Goal: Transaction & Acquisition: Purchase product/service

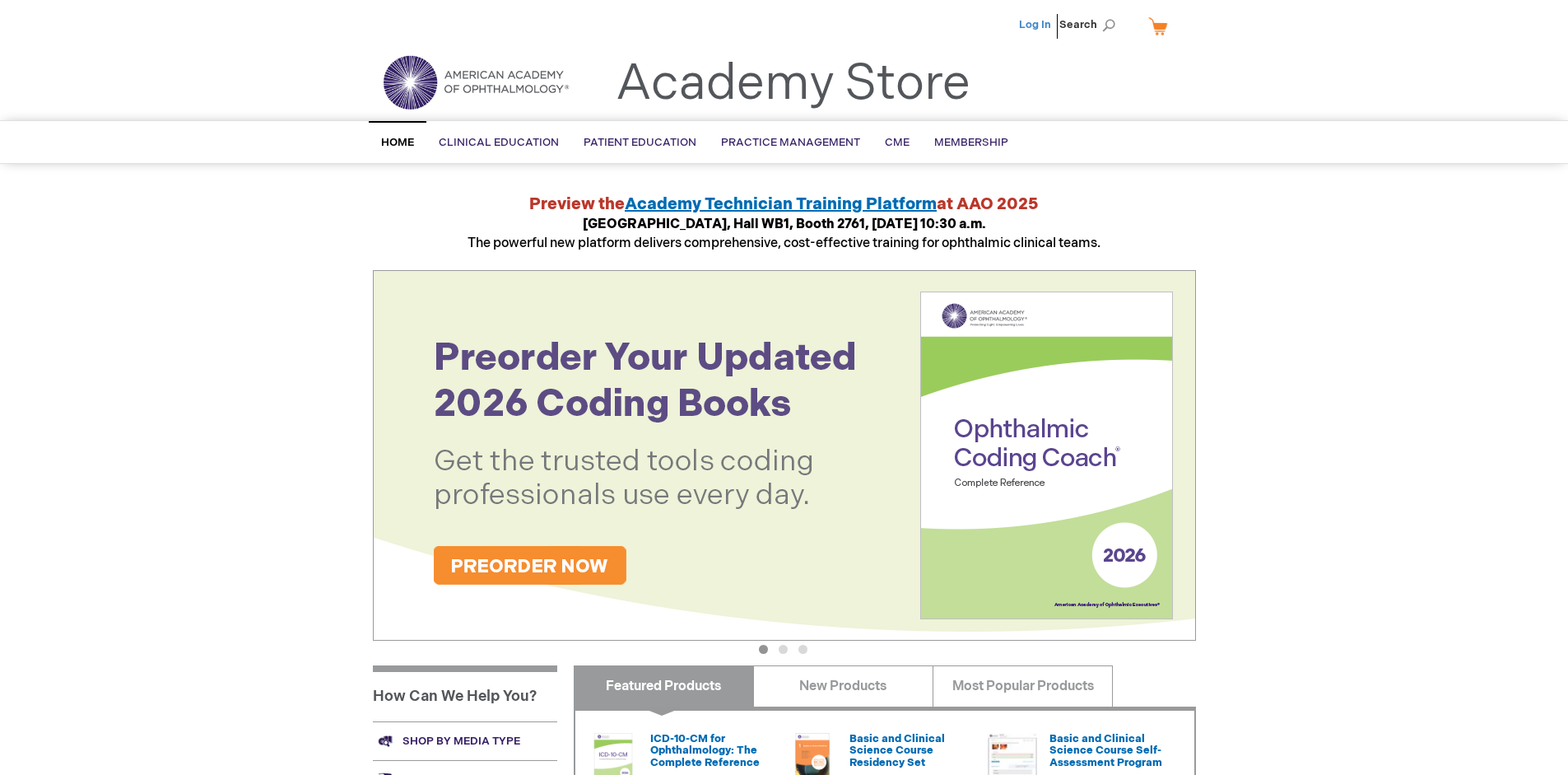
click at [1037, 25] on link "Log In" at bounding box center [1036, 25] width 32 height 13
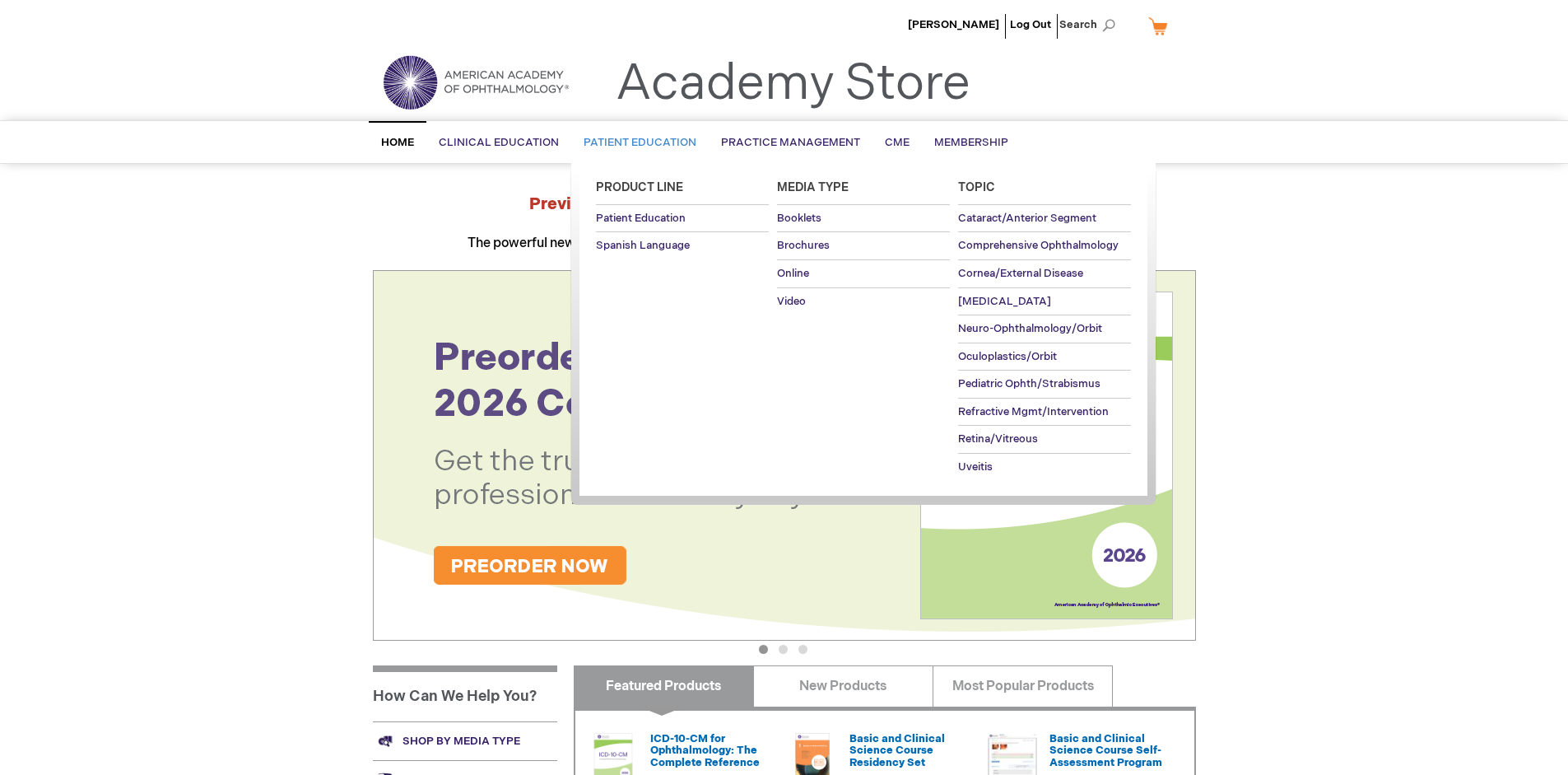
click at [635, 143] on span "Patient Education" at bounding box center [639, 143] width 112 height 13
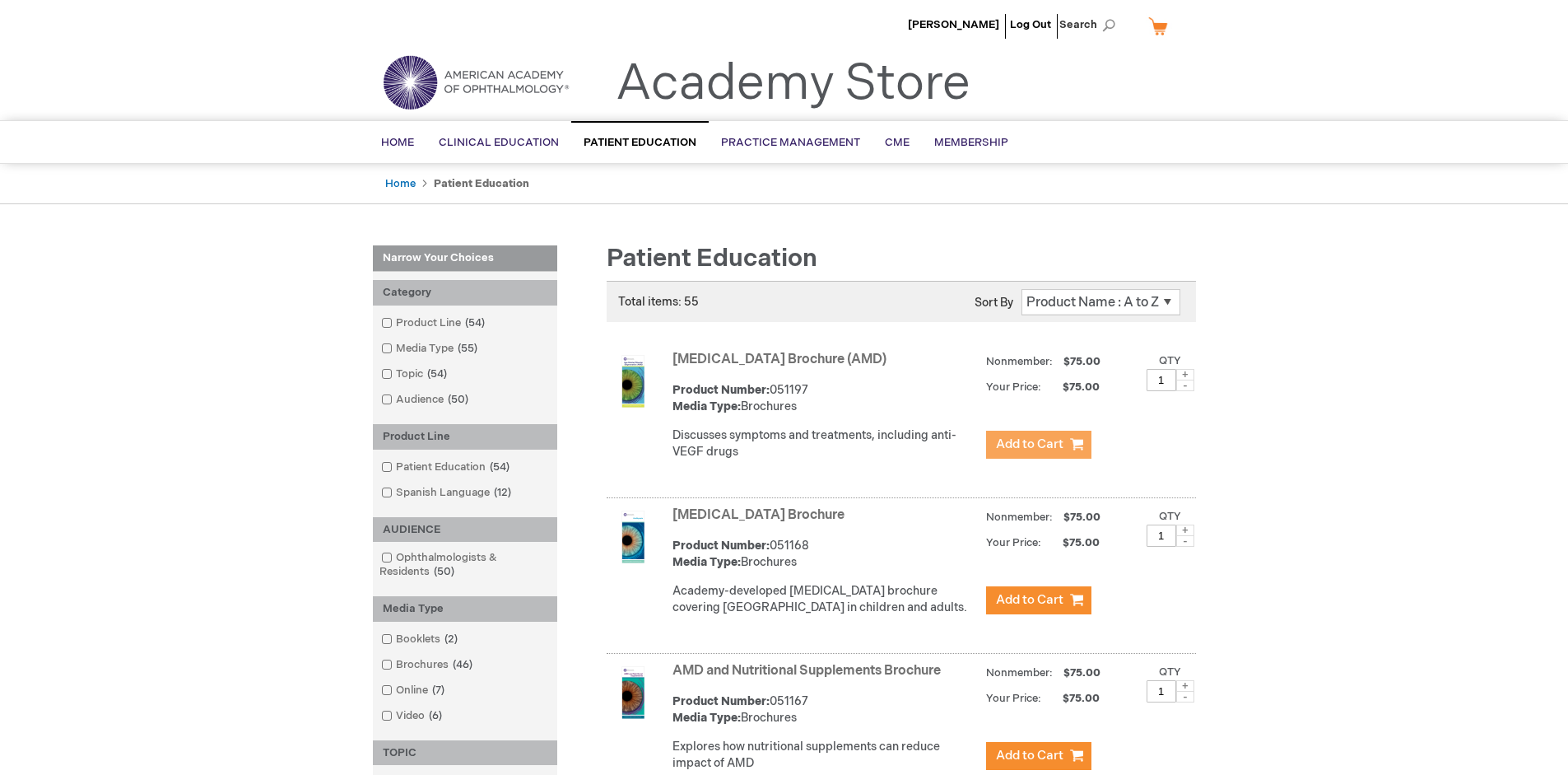
click at [1038, 445] on span "Add to Cart" at bounding box center [1030, 444] width 68 height 16
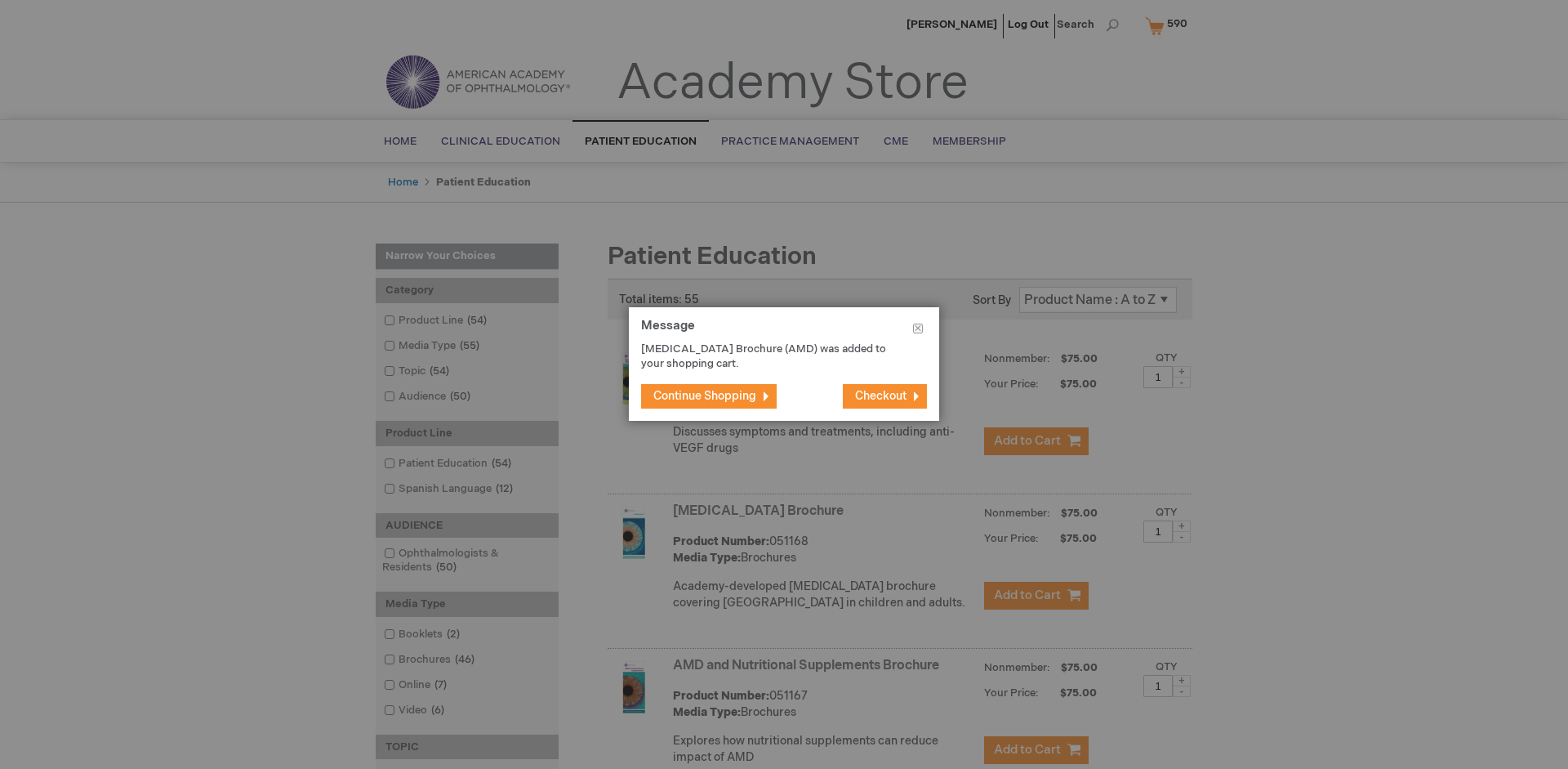
click at [705, 395] on span "Continue Shopping" at bounding box center [705, 395] width 103 height 14
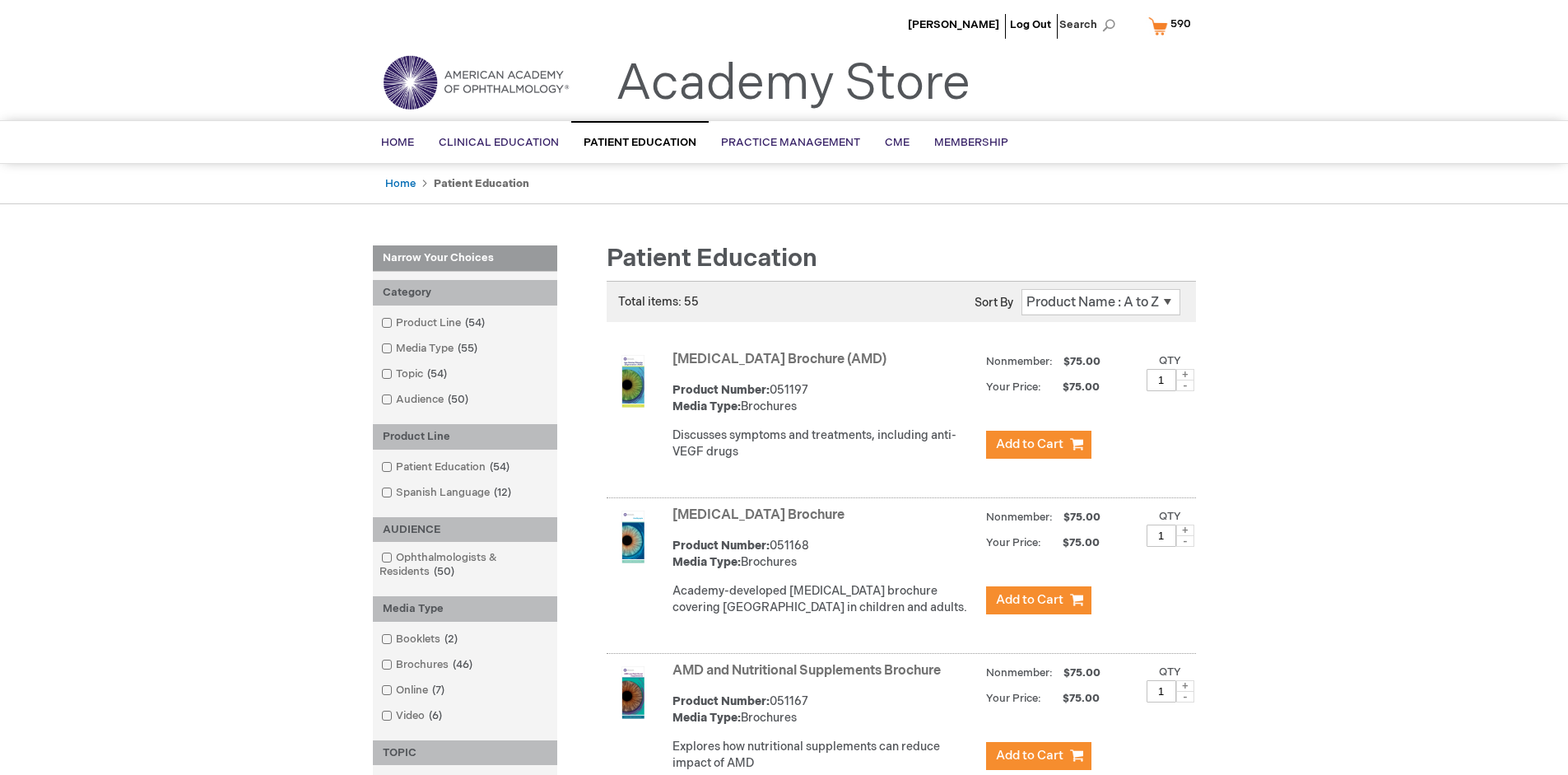
click at [810, 679] on link "AMD and Nutritional Supplements Brochure" at bounding box center [807, 670] width 268 height 16
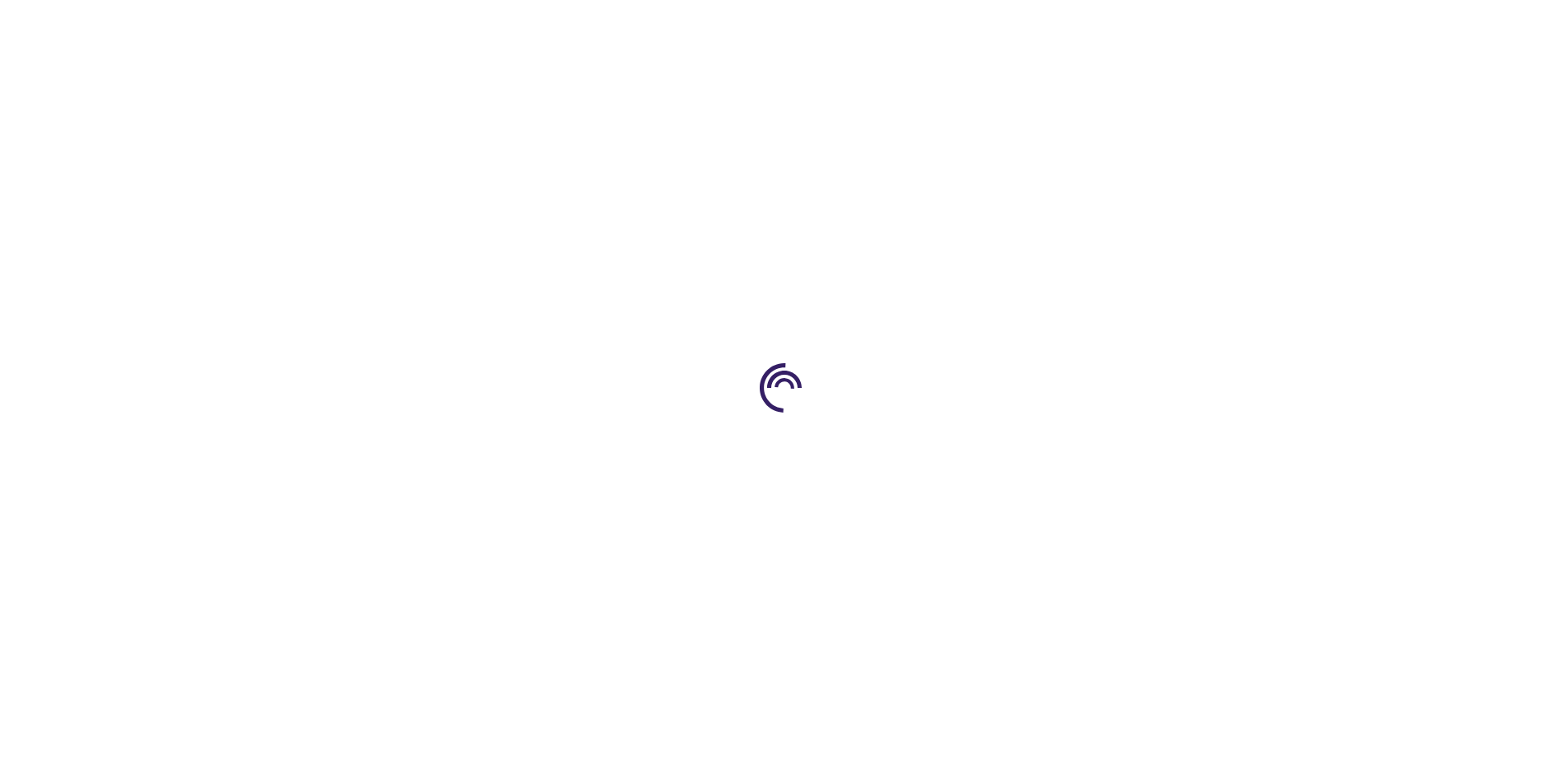
type input "1"
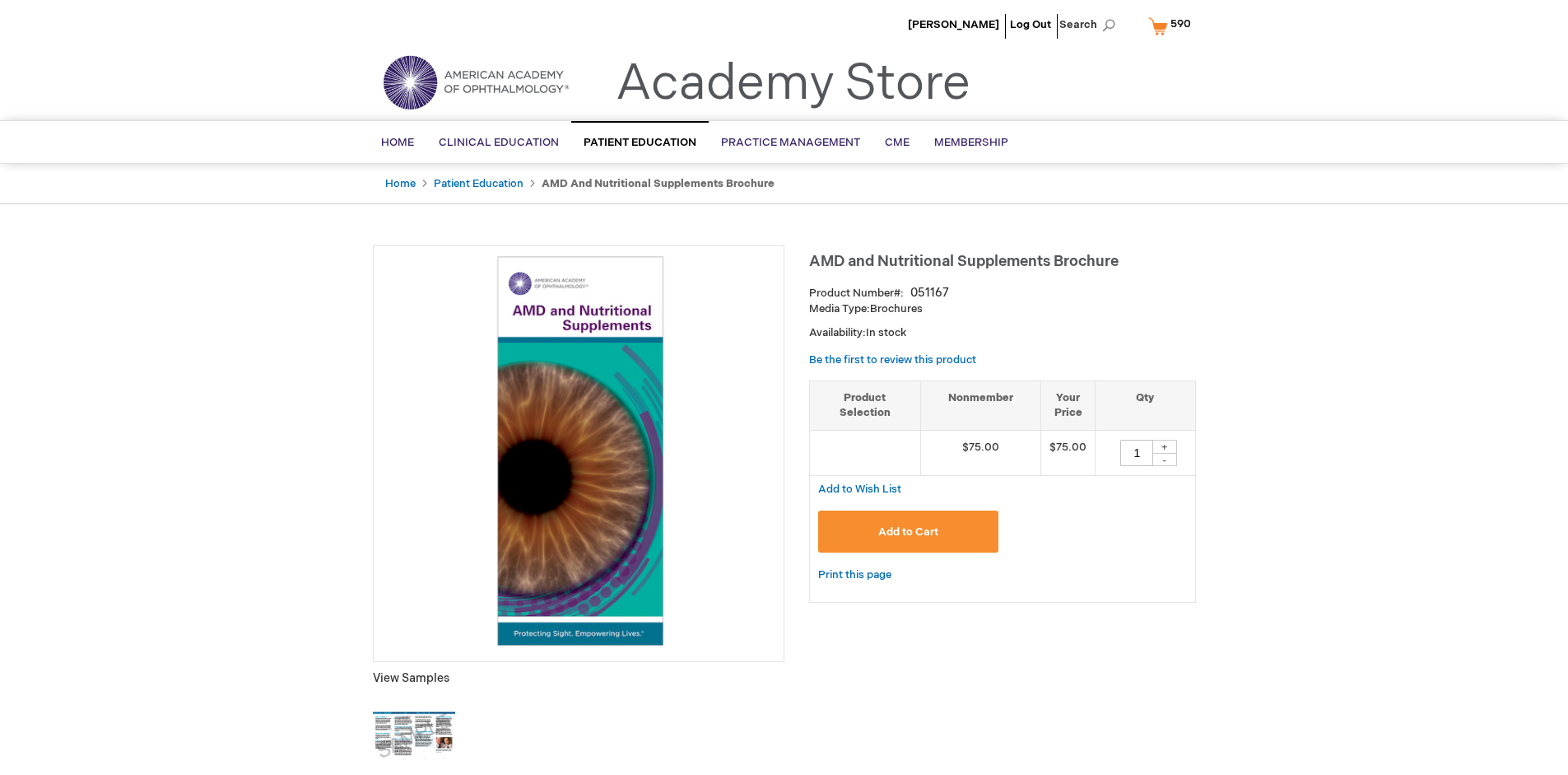
click at [908, 531] on span "Add to Cart" at bounding box center [909, 531] width 60 height 13
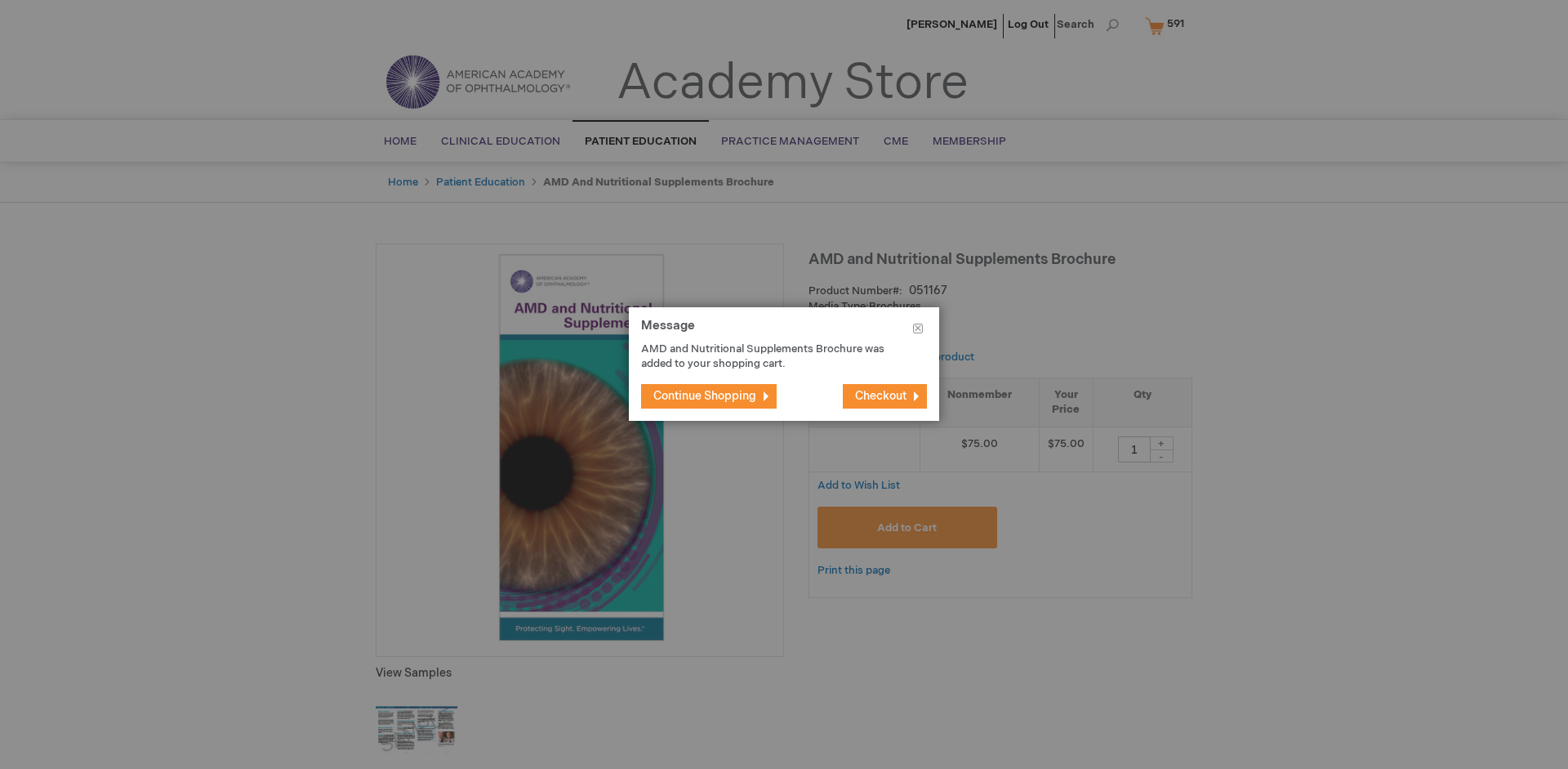
click at [705, 395] on span "Continue Shopping" at bounding box center [705, 395] width 103 height 14
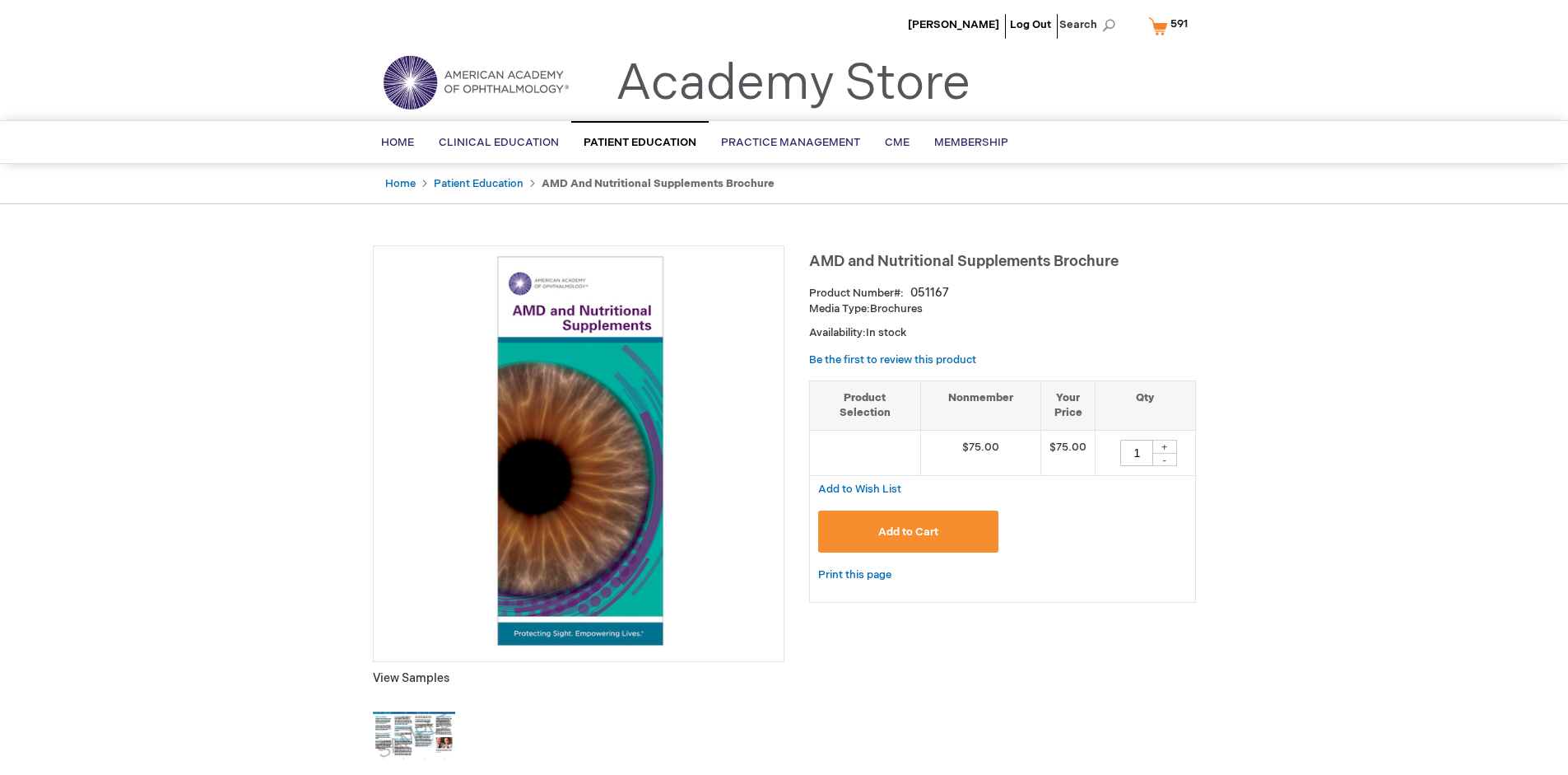
click at [1172, 25] on span "591" at bounding box center [1179, 24] width 17 height 13
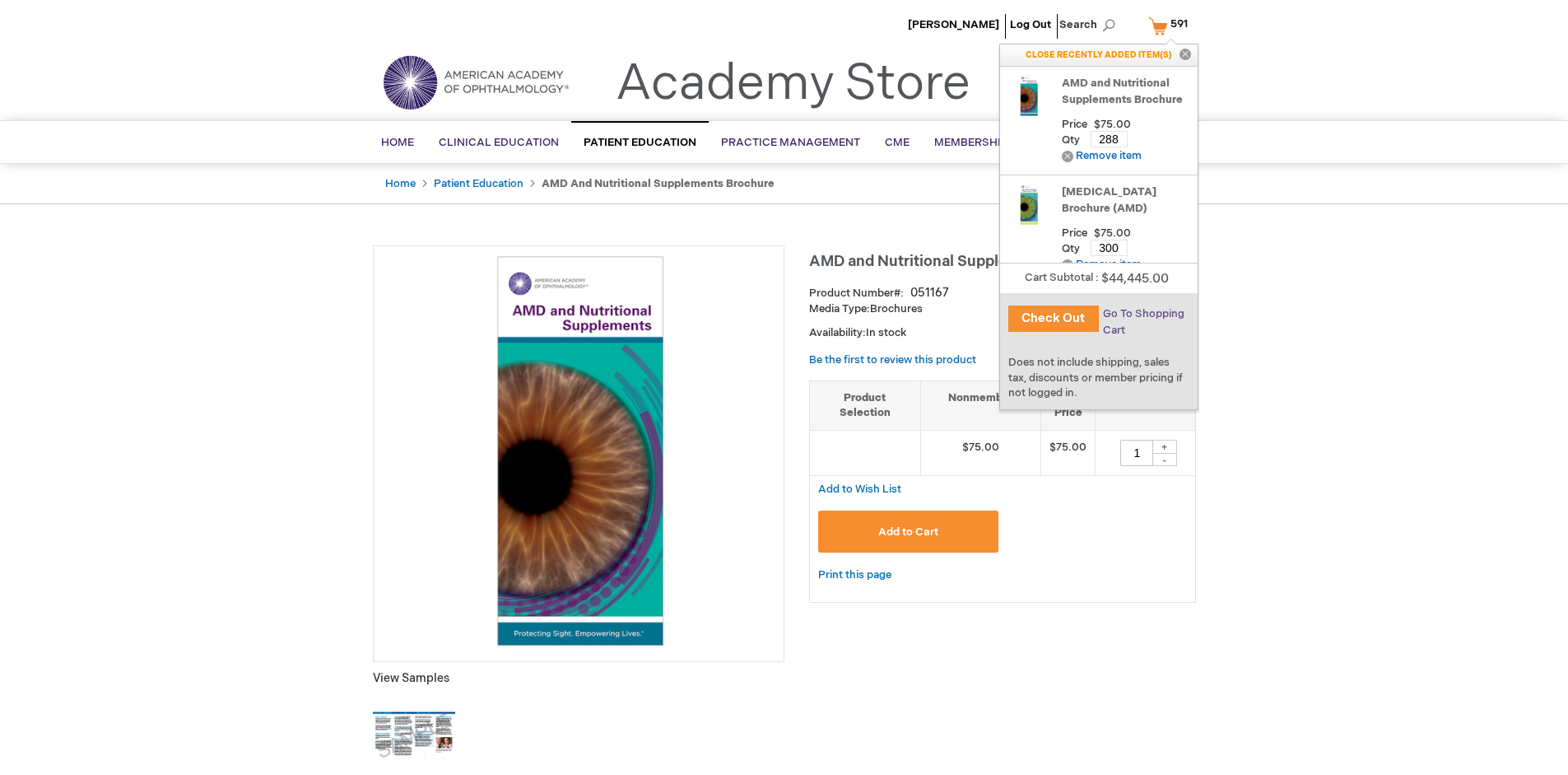
click at [1143, 313] on span "Go To Shopping Cart" at bounding box center [1144, 321] width 81 height 29
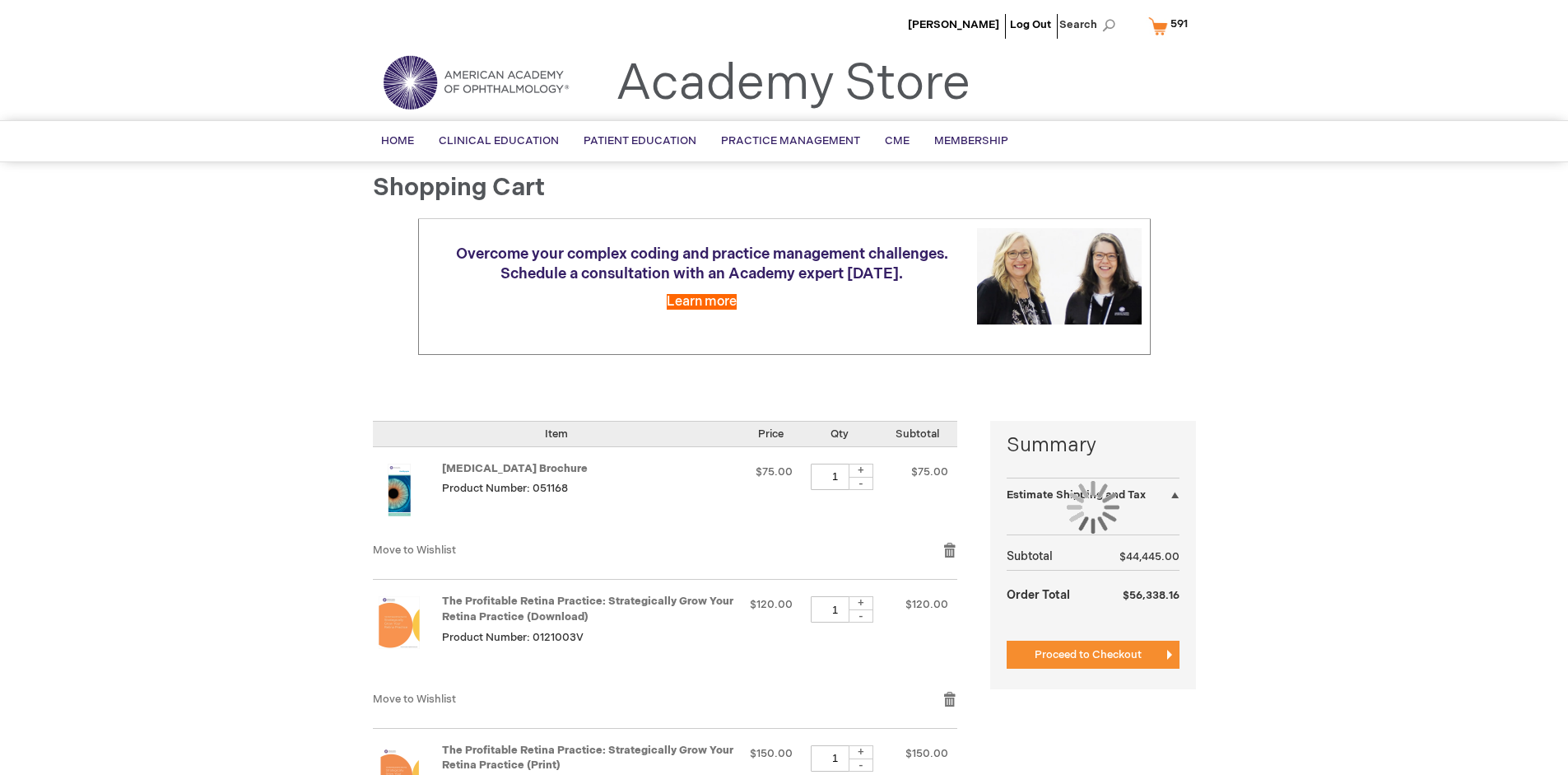
select select "US"
select select "41"
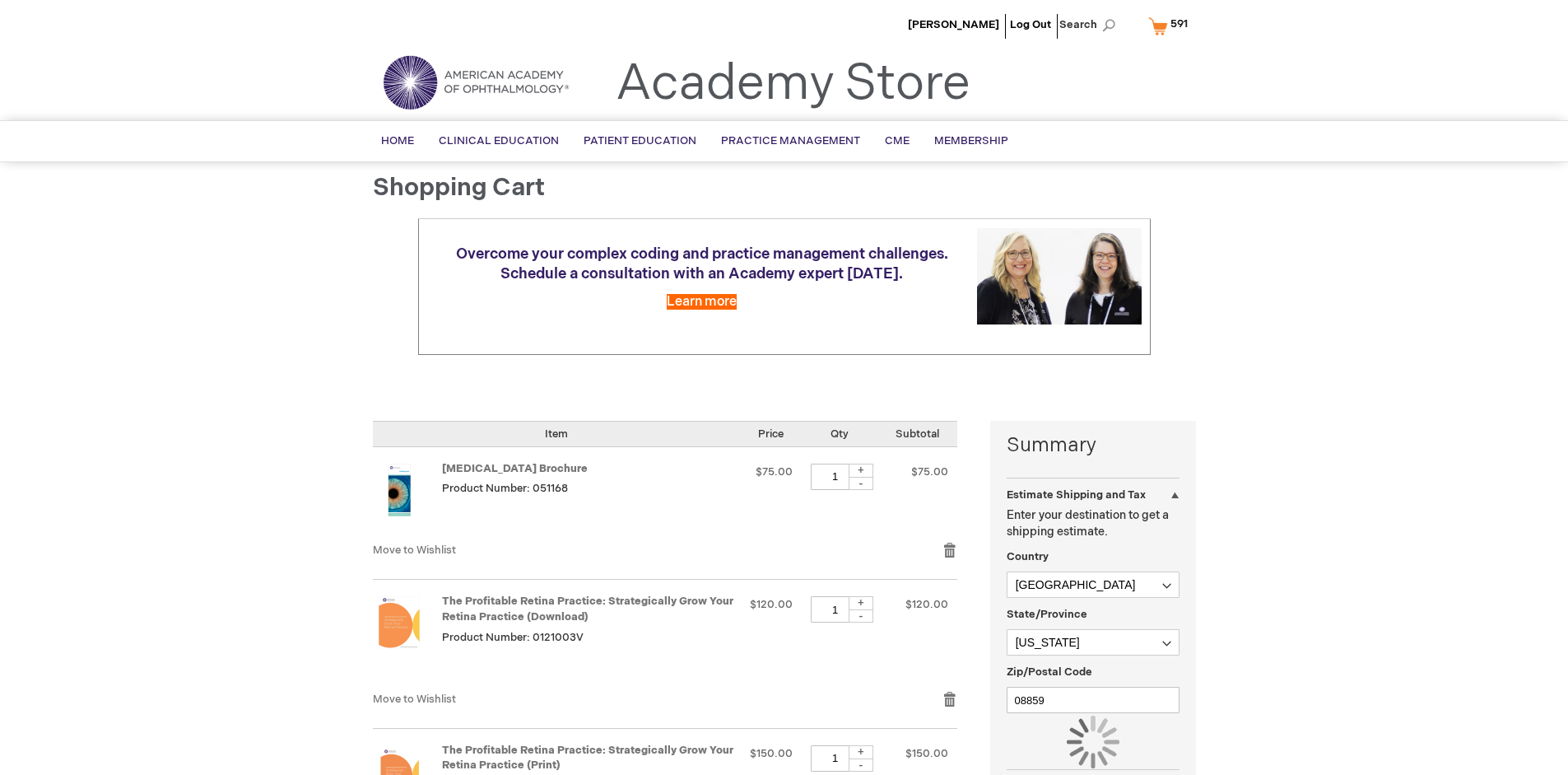
scroll to position [121, 0]
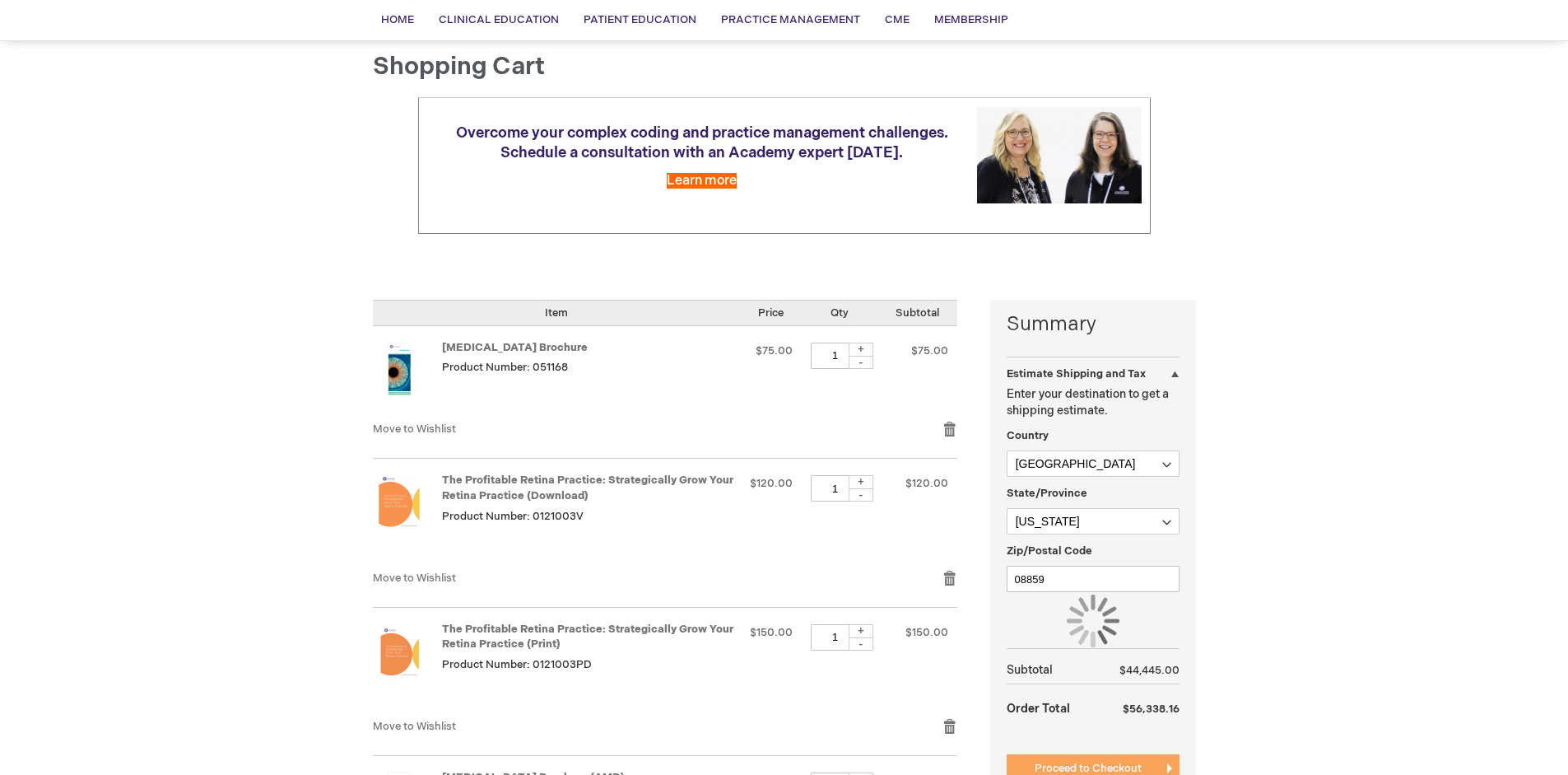
click at [1087, 768] on span "Proceed to Checkout" at bounding box center [1087, 768] width 107 height 13
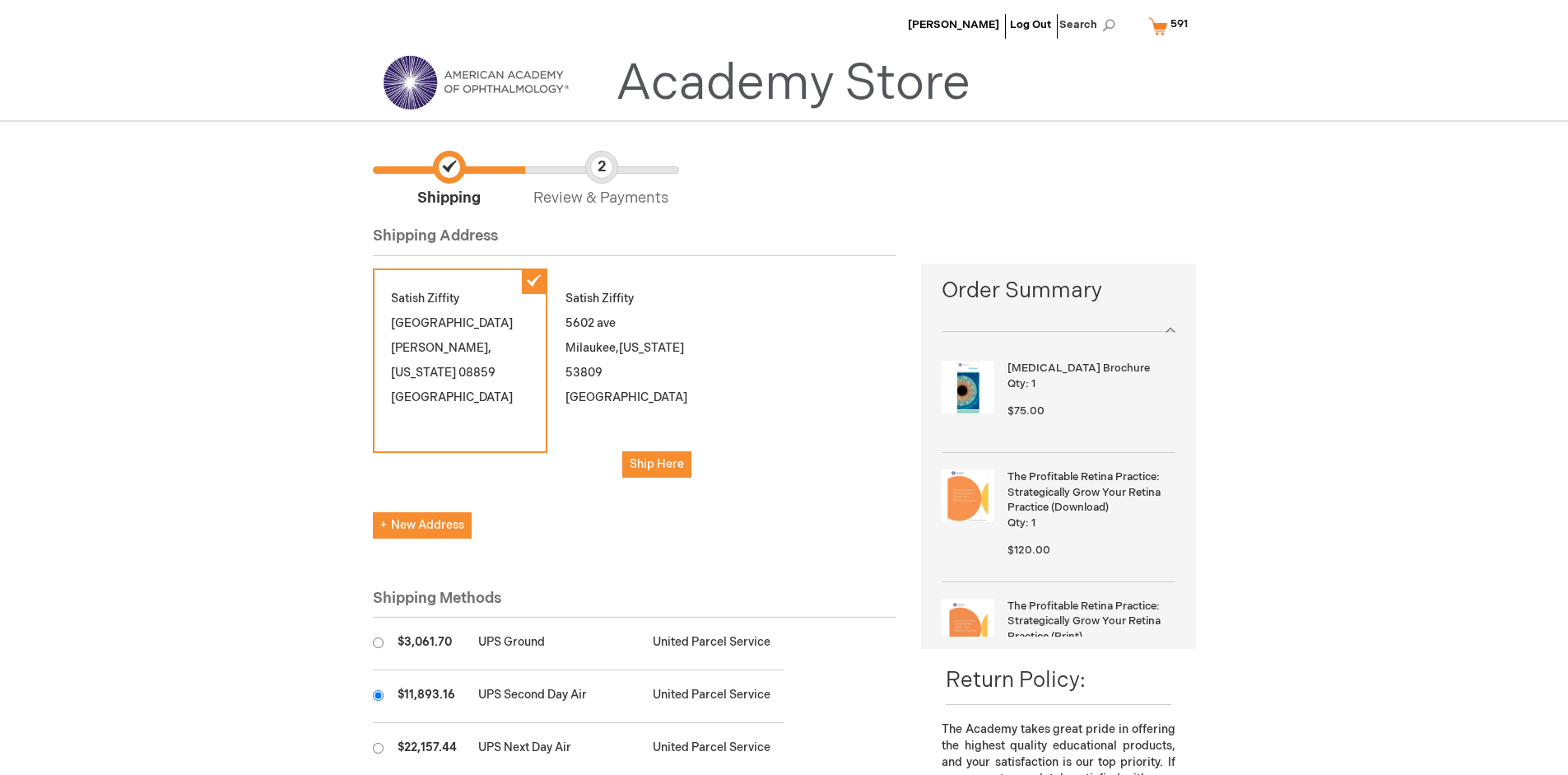
click at [378, 695] on input "radio" at bounding box center [378, 695] width 10 height 10
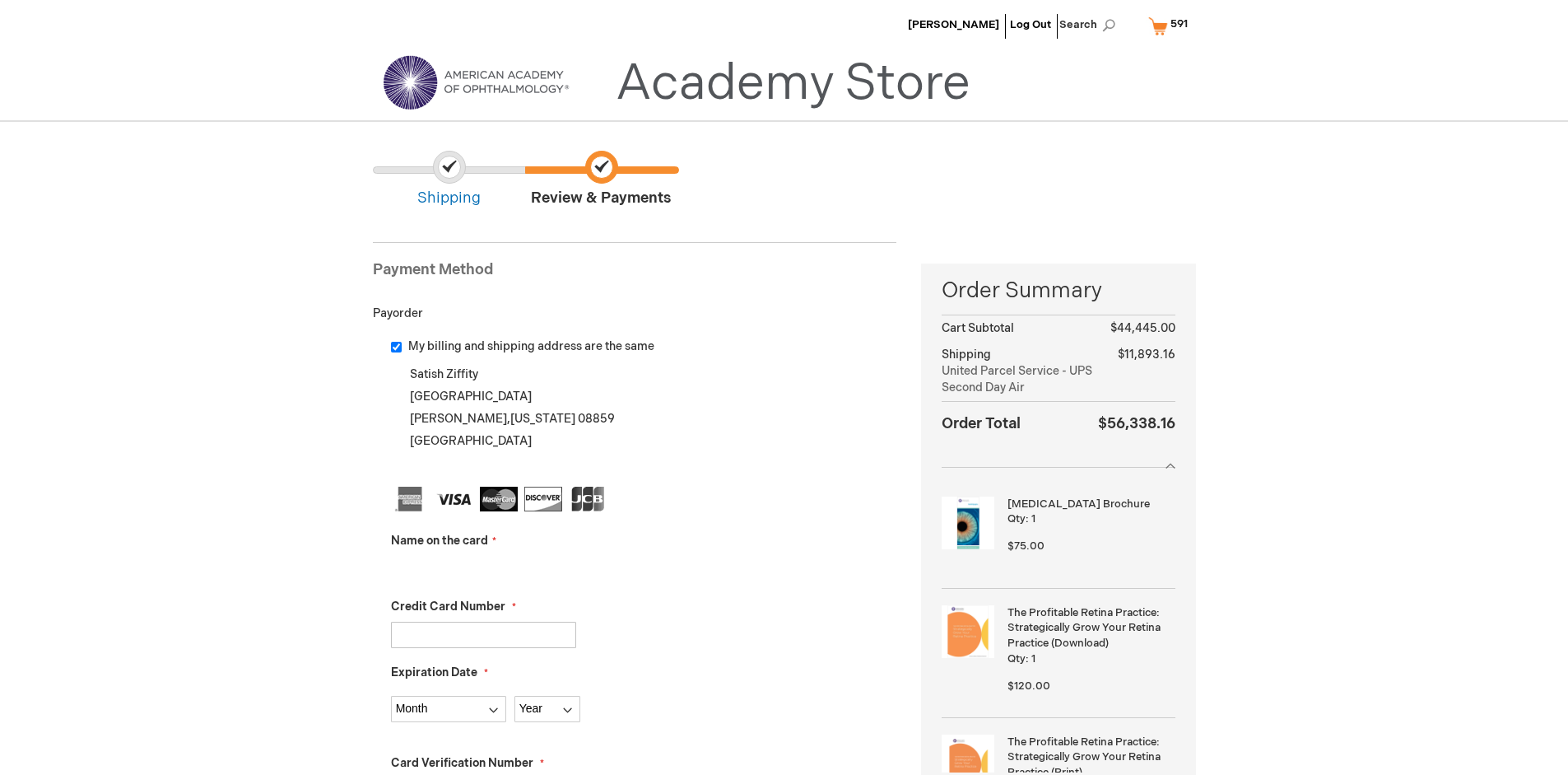
click at [483, 568] on input "Name on the card" at bounding box center [483, 569] width 185 height 26
